Goal: Information Seeking & Learning: Find specific fact

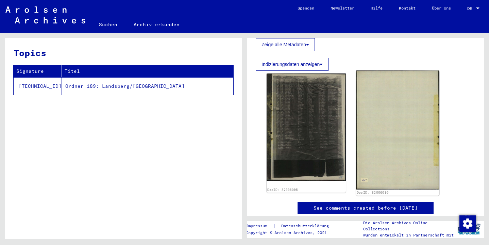
scroll to position [115, 0]
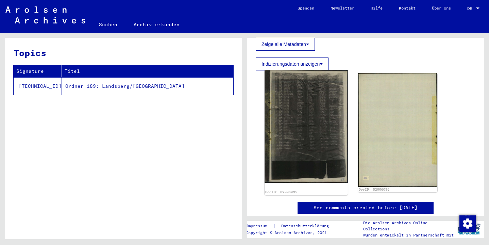
click at [313, 122] on img at bounding box center [306, 126] width 83 height 113
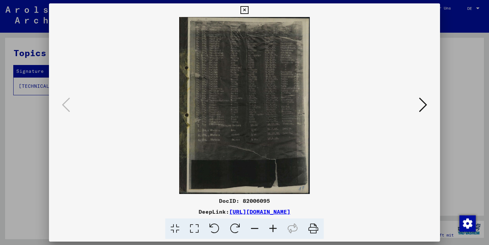
click at [273, 228] on icon at bounding box center [273, 228] width 18 height 21
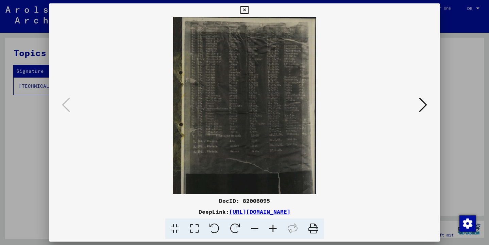
click at [273, 228] on icon at bounding box center [273, 228] width 18 height 21
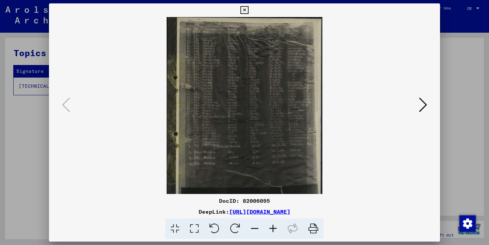
click at [273, 228] on icon at bounding box center [273, 228] width 18 height 21
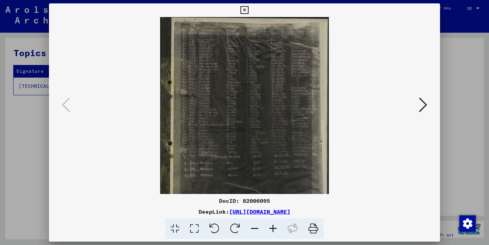
click at [273, 228] on icon at bounding box center [273, 228] width 18 height 21
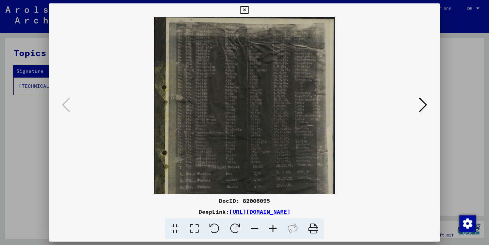
click at [273, 228] on icon at bounding box center [273, 228] width 18 height 21
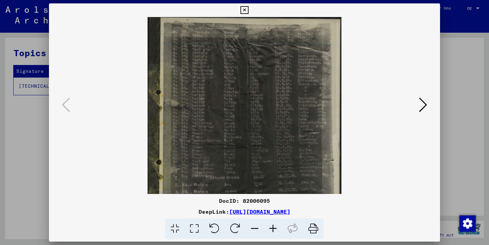
click at [273, 228] on icon at bounding box center [273, 228] width 18 height 21
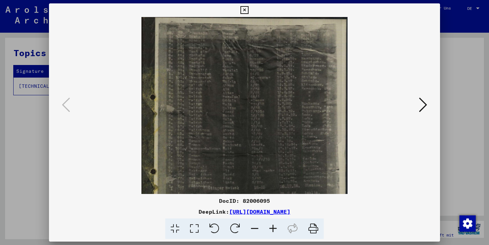
click at [273, 228] on icon at bounding box center [273, 228] width 18 height 21
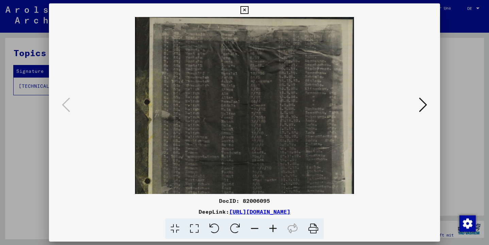
click at [273, 228] on icon at bounding box center [273, 228] width 18 height 21
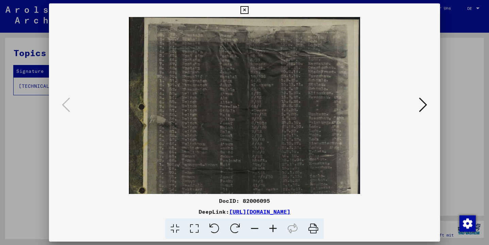
click at [273, 228] on icon at bounding box center [273, 228] width 18 height 21
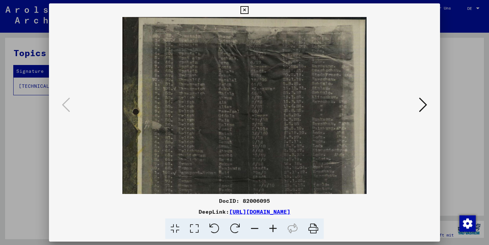
click at [273, 228] on icon at bounding box center [273, 228] width 18 height 21
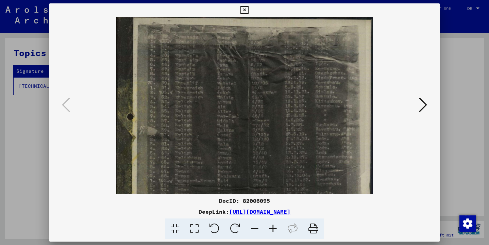
click at [273, 228] on icon at bounding box center [273, 228] width 18 height 21
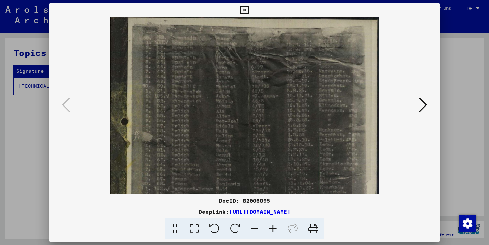
click at [273, 228] on icon at bounding box center [273, 228] width 18 height 21
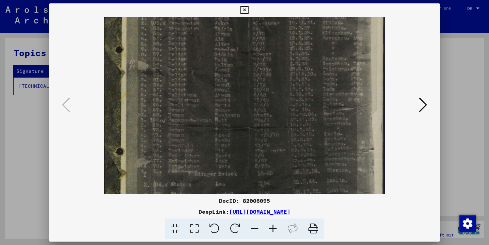
drag, startPoint x: 238, startPoint y: 163, endPoint x: 234, endPoint y: 82, distance: 81.0
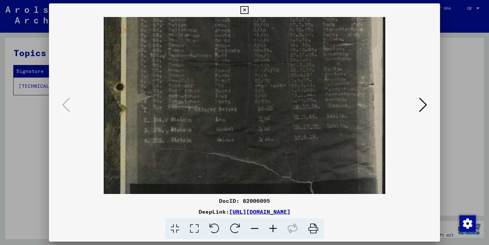
drag, startPoint x: 227, startPoint y: 120, endPoint x: 250, endPoint y: 60, distance: 64.2
click at [398, 65] on div at bounding box center [244, 105] width 345 height 177
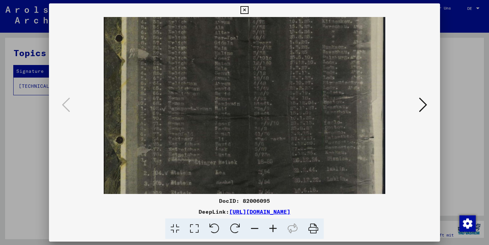
drag, startPoint x: 200, startPoint y: 80, endPoint x: 197, endPoint y: 134, distance: 54.2
click at [271, 229] on icon at bounding box center [273, 228] width 18 height 21
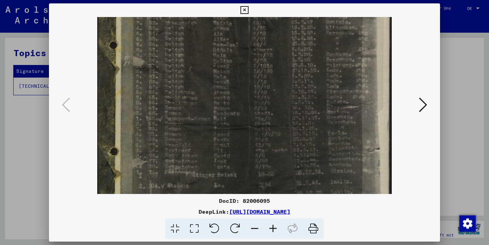
click at [271, 229] on icon at bounding box center [273, 228] width 18 height 21
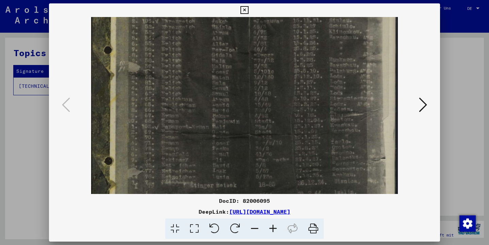
click at [248, 11] on icon at bounding box center [244, 10] width 8 height 8
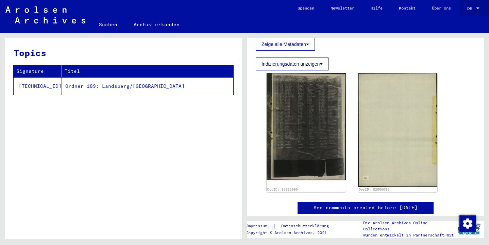
click at [478, 9] on div at bounding box center [478, 8] width 6 height 5
click at [462, 11] on span "English" at bounding box center [460, 12] width 17 height 5
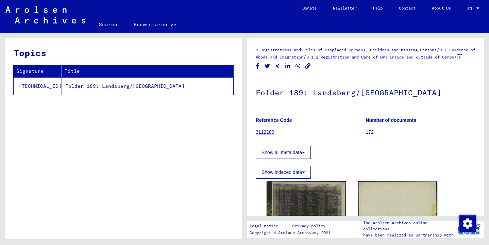
click at [106, 25] on link "Search" at bounding box center [108, 24] width 35 height 16
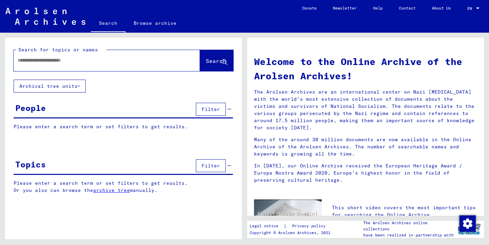
click at [19, 60] on input "text" at bounding box center [99, 60] width 162 height 7
type input "*"
click at [206, 60] on span "Search" at bounding box center [216, 60] width 20 height 7
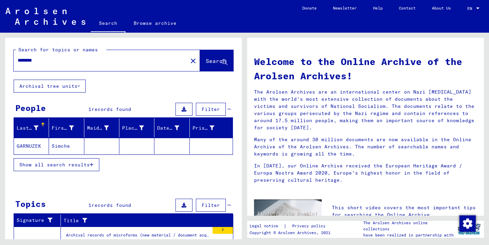
click at [62, 146] on mat-cell "Simche" at bounding box center [66, 146] width 35 height 16
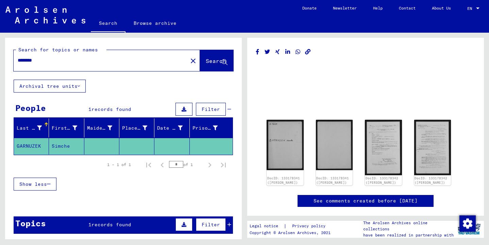
scroll to position [7, 0]
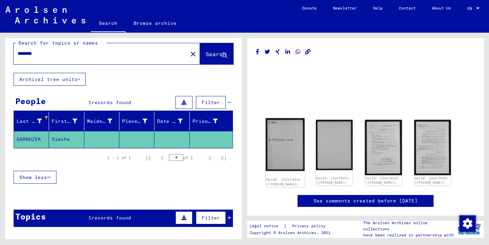
click at [288, 143] on img at bounding box center [285, 144] width 39 height 53
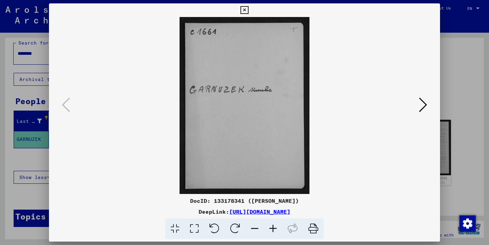
click at [425, 105] on icon at bounding box center [423, 105] width 8 height 16
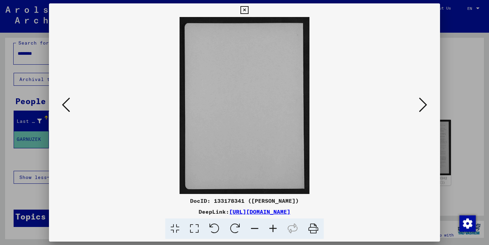
click at [425, 105] on icon at bounding box center [423, 105] width 8 height 16
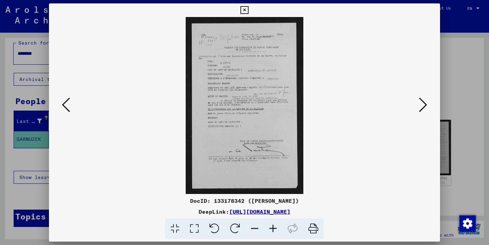
click at [425, 105] on icon at bounding box center [423, 105] width 8 height 16
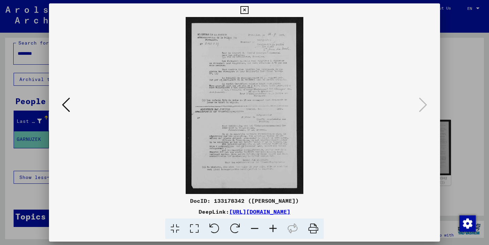
click at [248, 8] on icon at bounding box center [244, 10] width 8 height 8
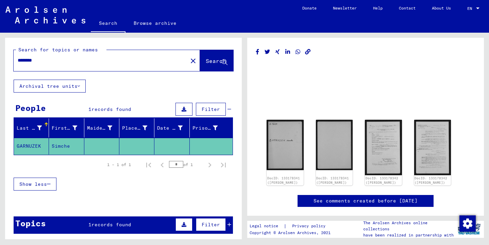
scroll to position [0, 0]
click at [32, 61] on input "********" at bounding box center [101, 60] width 166 height 7
type input "*********"
click at [206, 64] on span "Search" at bounding box center [216, 60] width 20 height 7
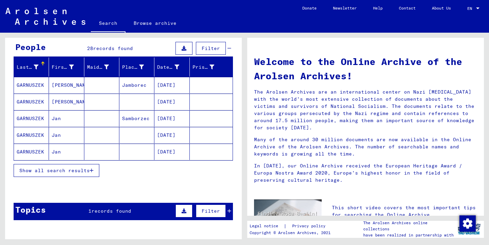
scroll to position [61, 0]
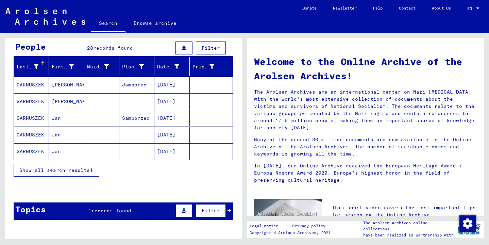
click at [57, 171] on span "Show all search results" at bounding box center [54, 170] width 70 height 6
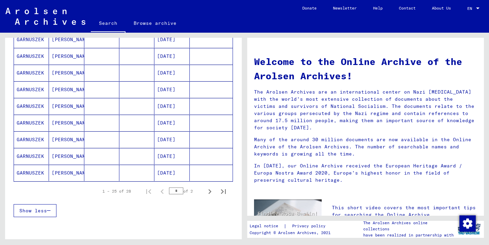
scroll to position [376, 0]
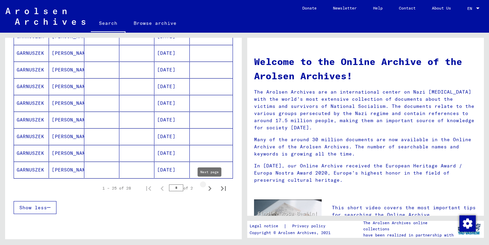
click at [210, 189] on icon "Next page" at bounding box center [209, 188] width 3 height 5
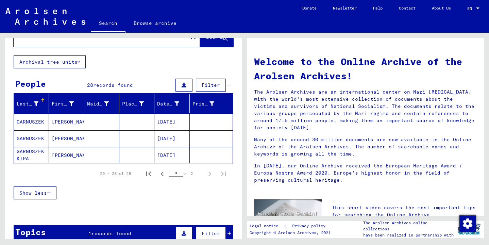
scroll to position [24, 0]
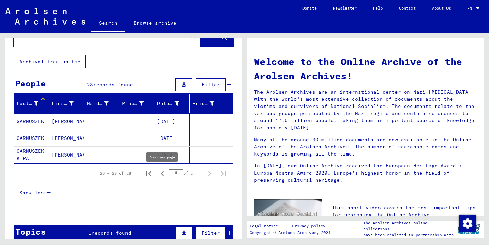
click at [161, 174] on icon "Previous page" at bounding box center [161, 173] width 3 height 5
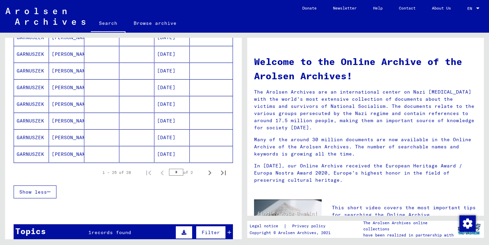
scroll to position [393, 0]
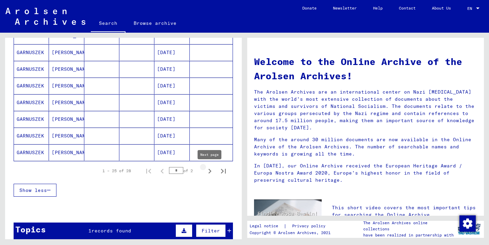
click at [210, 172] on icon "Next page" at bounding box center [209, 171] width 3 height 5
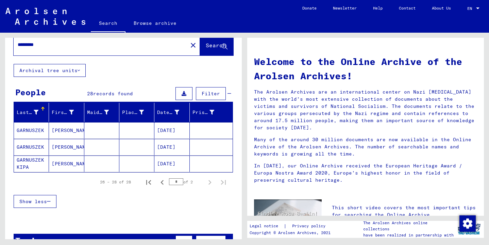
scroll to position [0, 0]
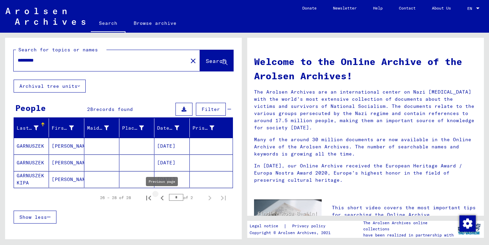
click at [162, 199] on icon "Previous page" at bounding box center [162, 198] width 10 height 10
type input "*"
